Goal: Information Seeking & Learning: Learn about a topic

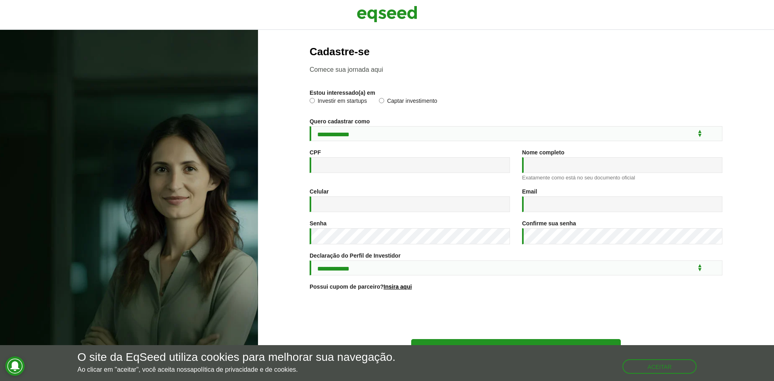
click at [337, 102] on label "Investir em startups" at bounding box center [338, 102] width 57 height 8
click at [389, 101] on label "Captar investimento" at bounding box center [408, 102] width 58 height 8
click at [380, 18] on img at bounding box center [387, 14] width 60 height 20
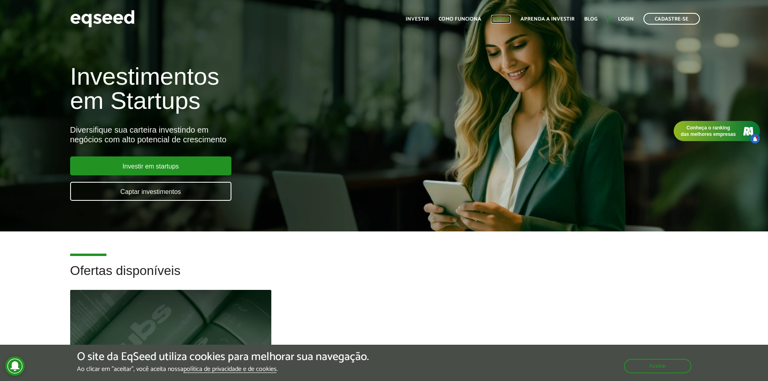
click at [511, 21] on link "Captar" at bounding box center [501, 19] width 20 height 5
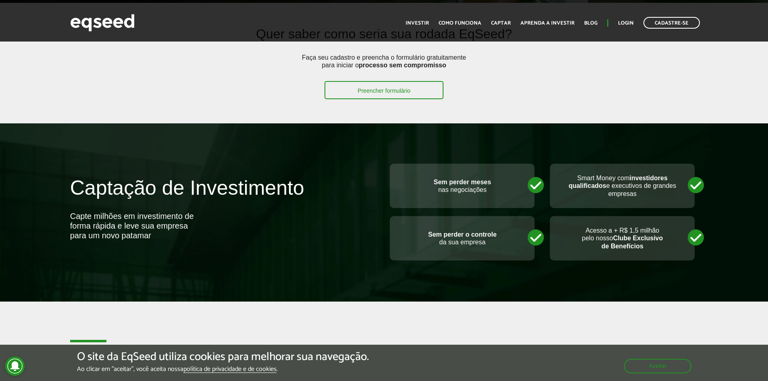
scroll to position [202, 0]
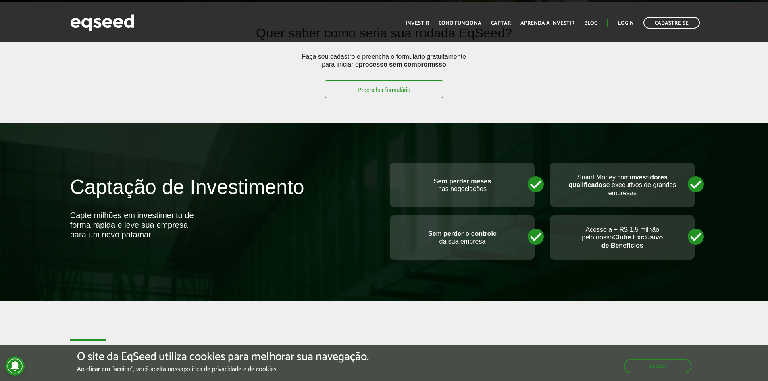
click at [674, 357] on div "Aceitar" at bounding box center [657, 362] width 67 height 23
click at [674, 369] on button "Aceitar" at bounding box center [659, 365] width 66 height 13
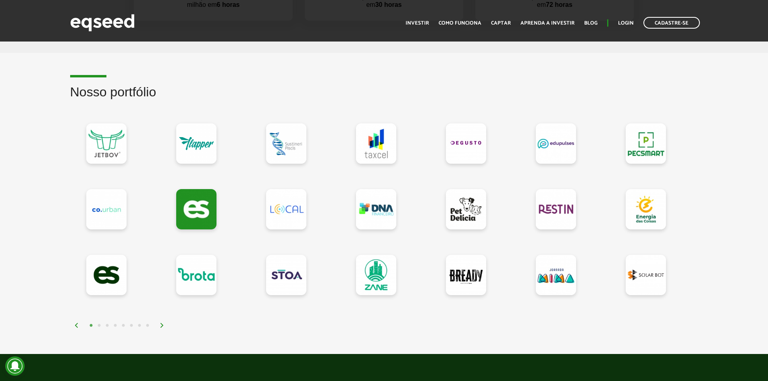
scroll to position [645, 0]
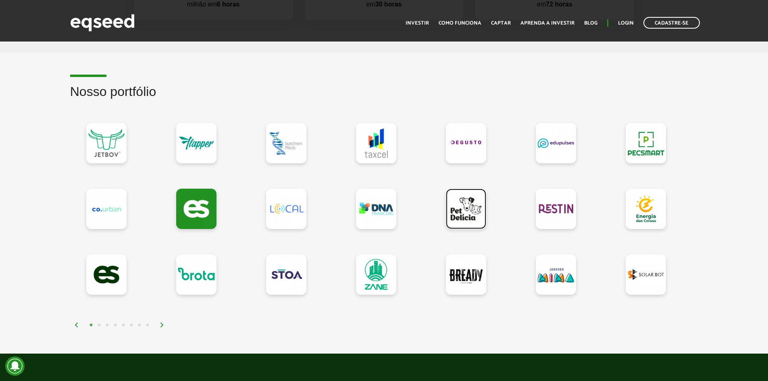
click at [465, 210] on link at bounding box center [466, 209] width 40 height 40
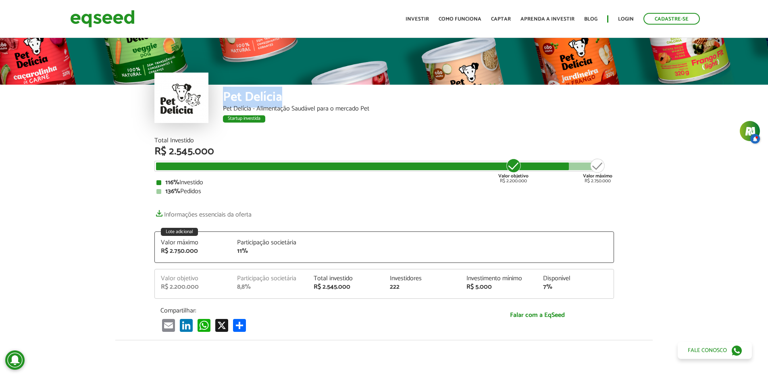
drag, startPoint x: 279, startPoint y: 96, endPoint x: 223, endPoint y: 97, distance: 56.1
click at [223, 97] on div "Pet Delícia" at bounding box center [418, 98] width 391 height 15
click at [500, 19] on link "Captar" at bounding box center [501, 19] width 20 height 5
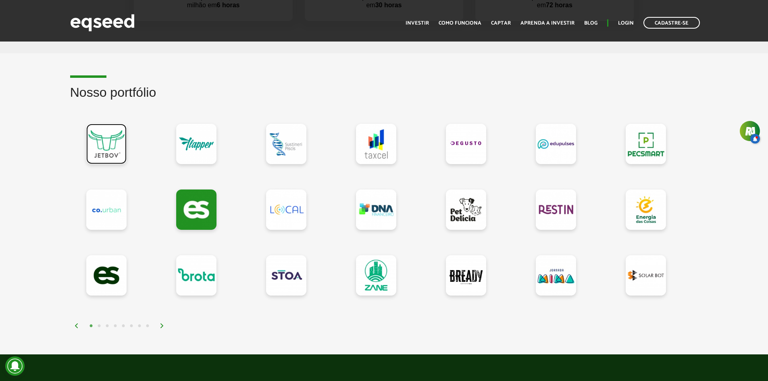
scroll to position [645, 0]
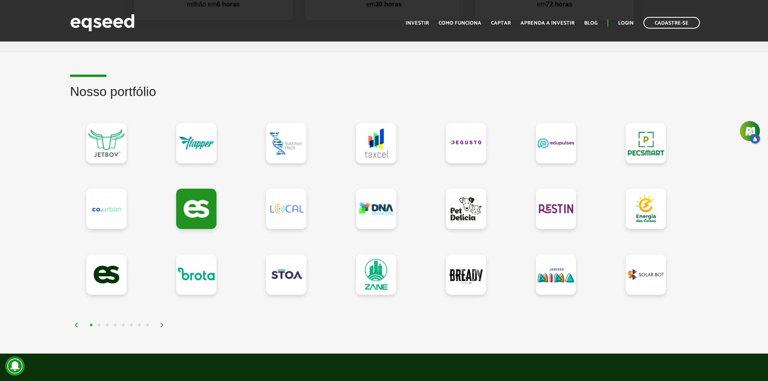
click at [100, 326] on button "2" at bounding box center [99, 325] width 8 height 8
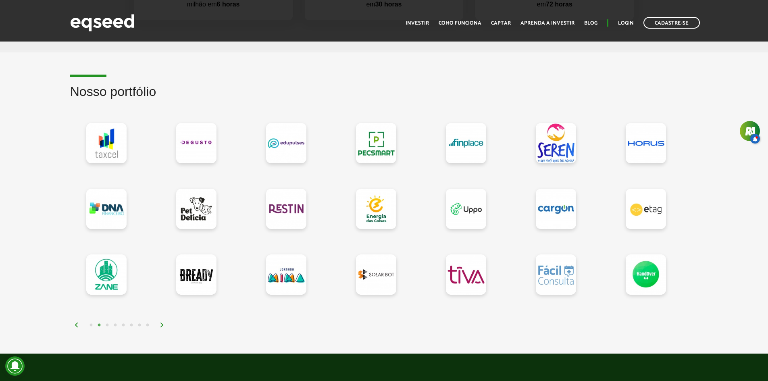
click at [106, 325] on button "3" at bounding box center [107, 325] width 8 height 8
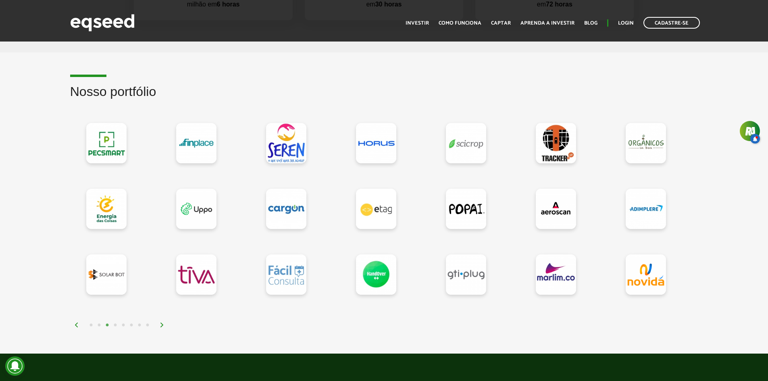
click at [115, 324] on button "4" at bounding box center [115, 325] width 8 height 8
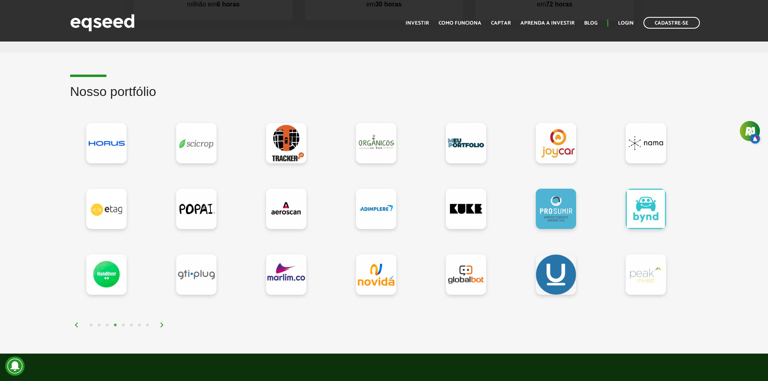
drag, startPoint x: 444, startPoint y: 276, endPoint x: 414, endPoint y: 316, distance: 50.5
click at [414, 316] on div at bounding box center [384, 220] width 628 height 218
click at [122, 324] on button "5" at bounding box center [123, 325] width 8 height 8
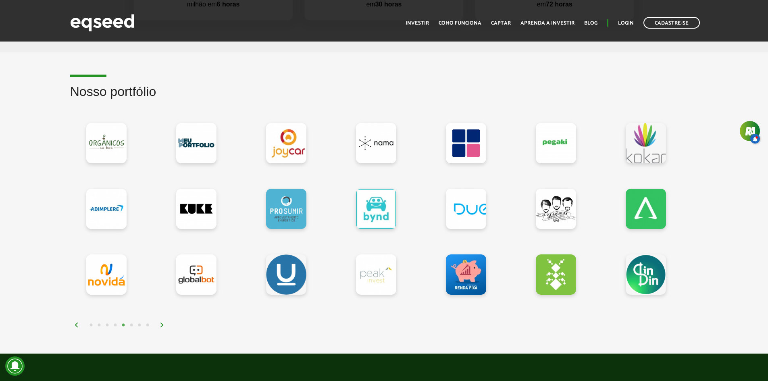
click at [165, 320] on div at bounding box center [384, 220] width 628 height 218
click at [163, 321] on div "1 2 3 4 5 6 7 8" at bounding box center [386, 324] width 624 height 9
click at [162, 323] on img at bounding box center [162, 324] width 5 height 5
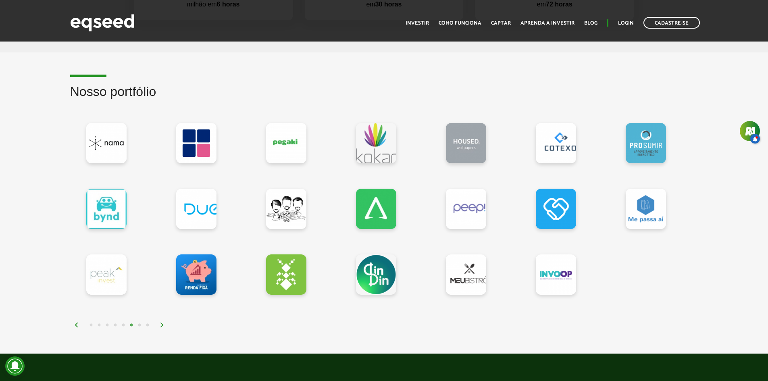
click at [162, 323] on img at bounding box center [162, 324] width 5 height 5
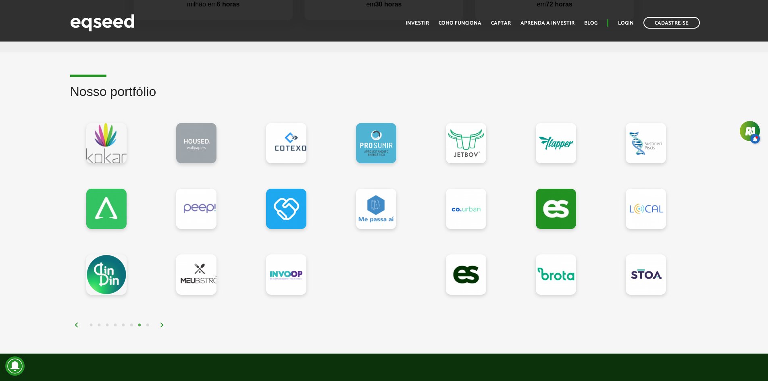
click at [162, 323] on img at bounding box center [162, 324] width 5 height 5
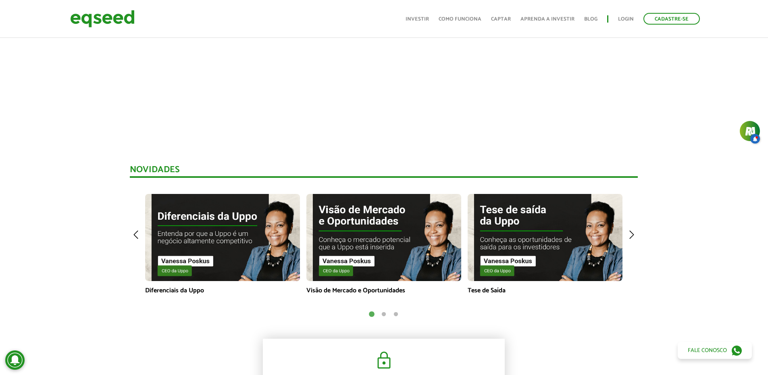
scroll to position [484, 0]
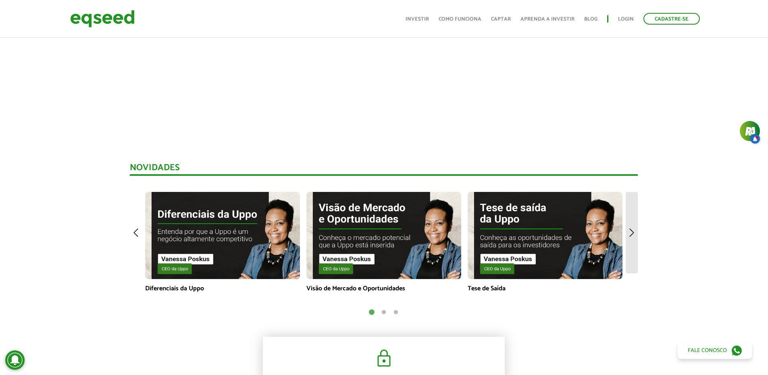
click at [628, 229] on img at bounding box center [632, 232] width 12 height 81
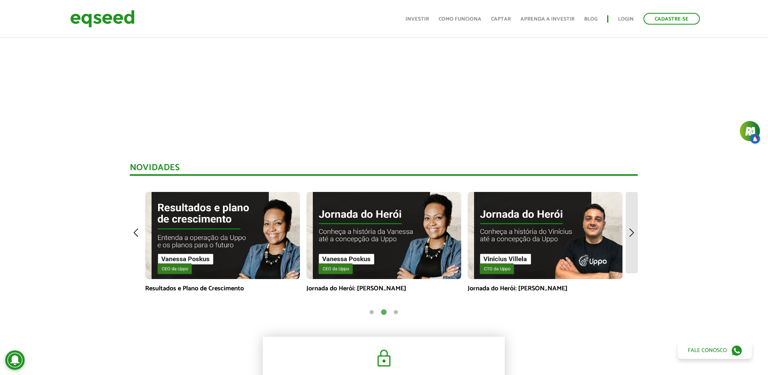
click at [628, 229] on img at bounding box center [632, 232] width 12 height 81
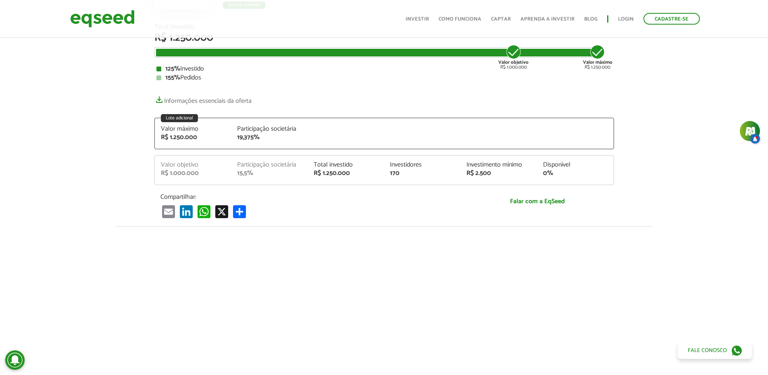
scroll to position [0, 0]
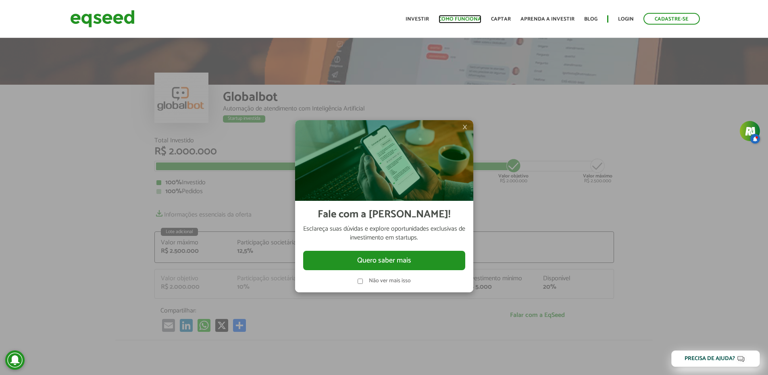
click at [475, 21] on link "Como funciona" at bounding box center [460, 19] width 43 height 5
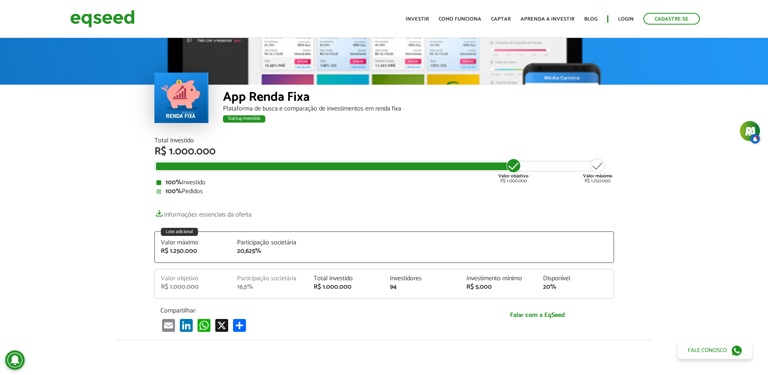
click at [178, 102] on div at bounding box center [181, 98] width 54 height 50
drag, startPoint x: 309, startPoint y: 95, endPoint x: 217, endPoint y: 99, distance: 92.0
click at [217, 99] on div "App Renda Fixa Plataforma de busca e comparação de investimentos em renda fixa …" at bounding box center [384, 111] width 460 height 53
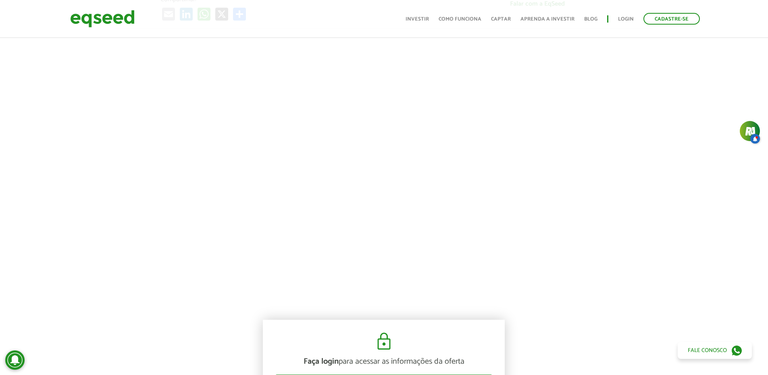
scroll to position [282, 0]
